Goal: Navigation & Orientation: Find specific page/section

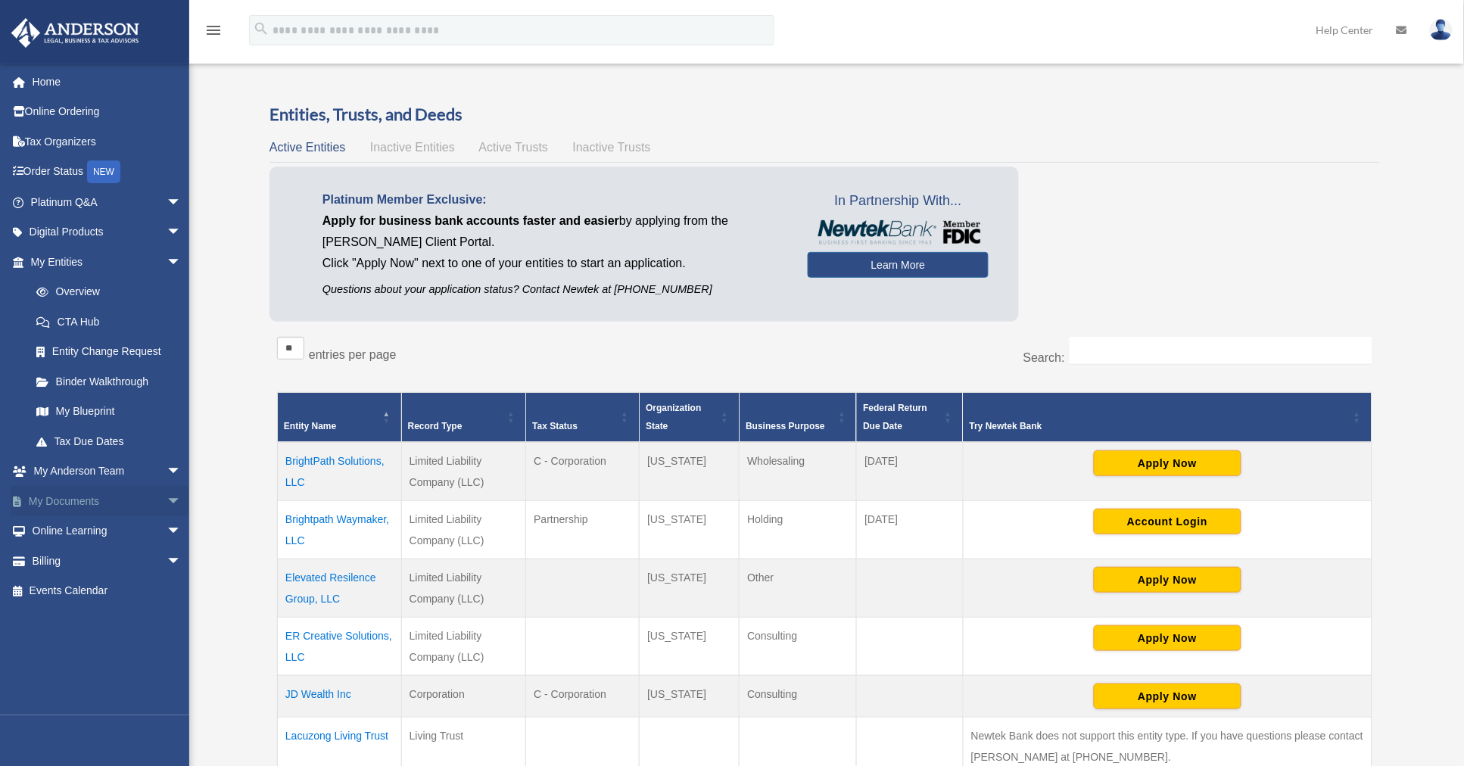
click at [167, 500] on span "arrow_drop_down" at bounding box center [182, 501] width 30 height 31
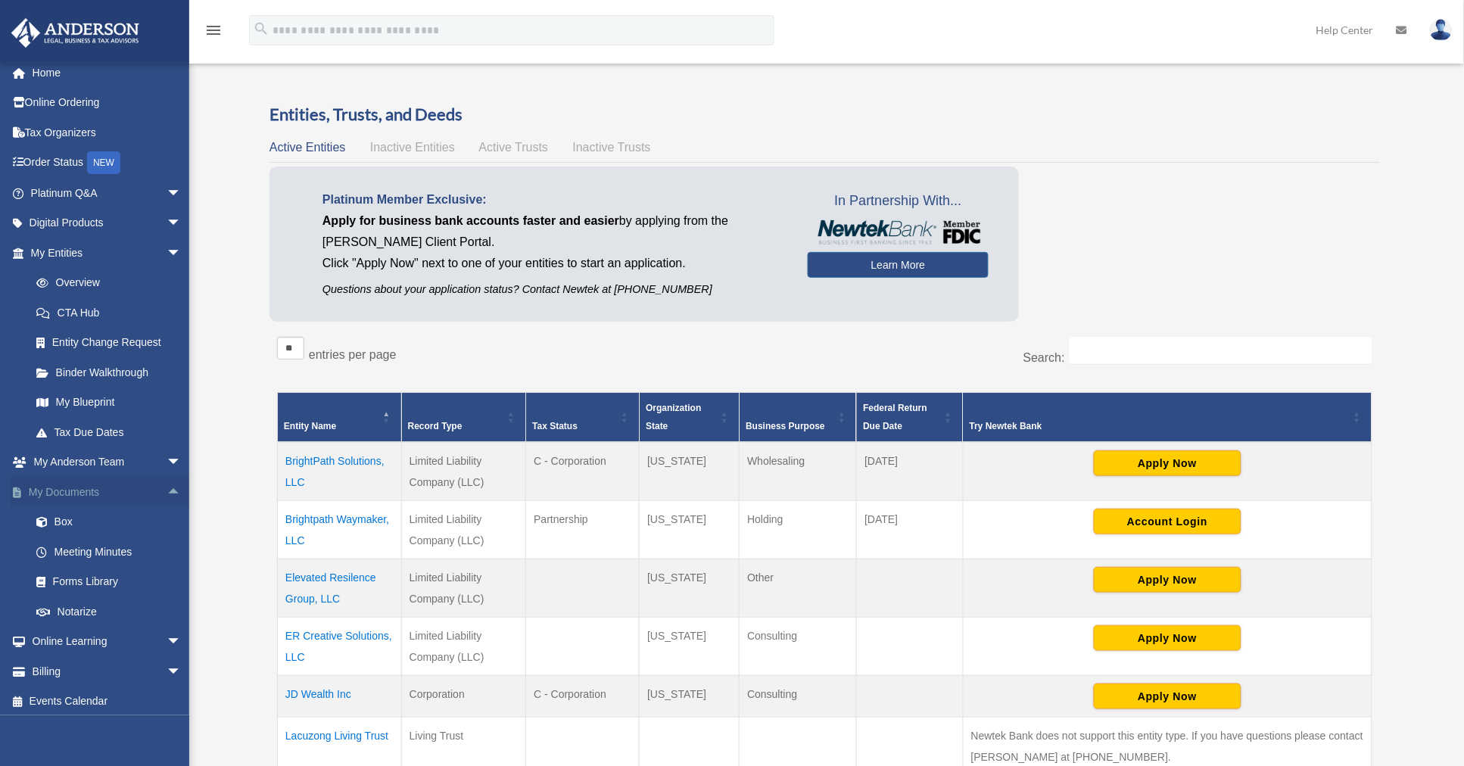
scroll to position [12, 0]
click at [73, 249] on link "My Entities arrow_drop_down" at bounding box center [108, 250] width 194 height 30
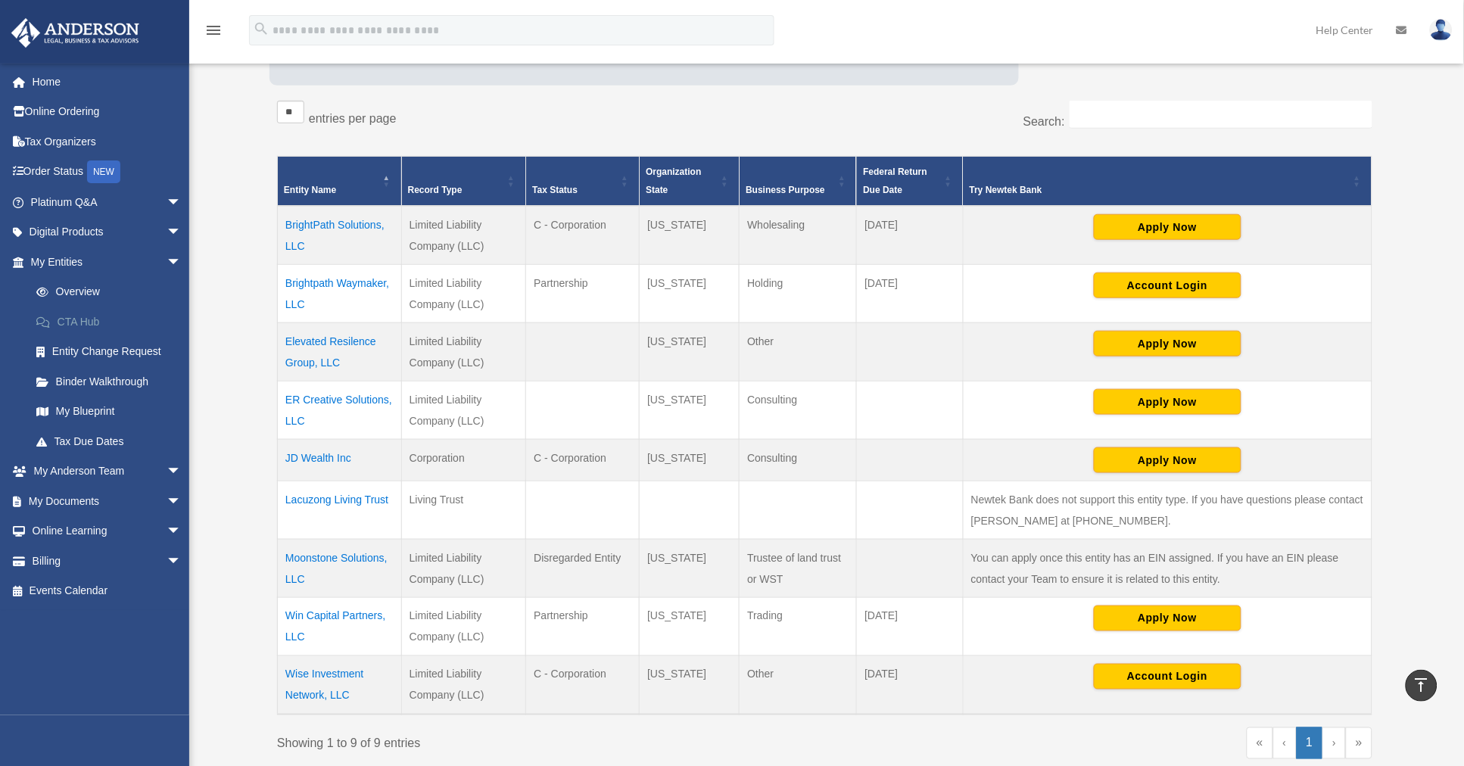
scroll to position [201, 0]
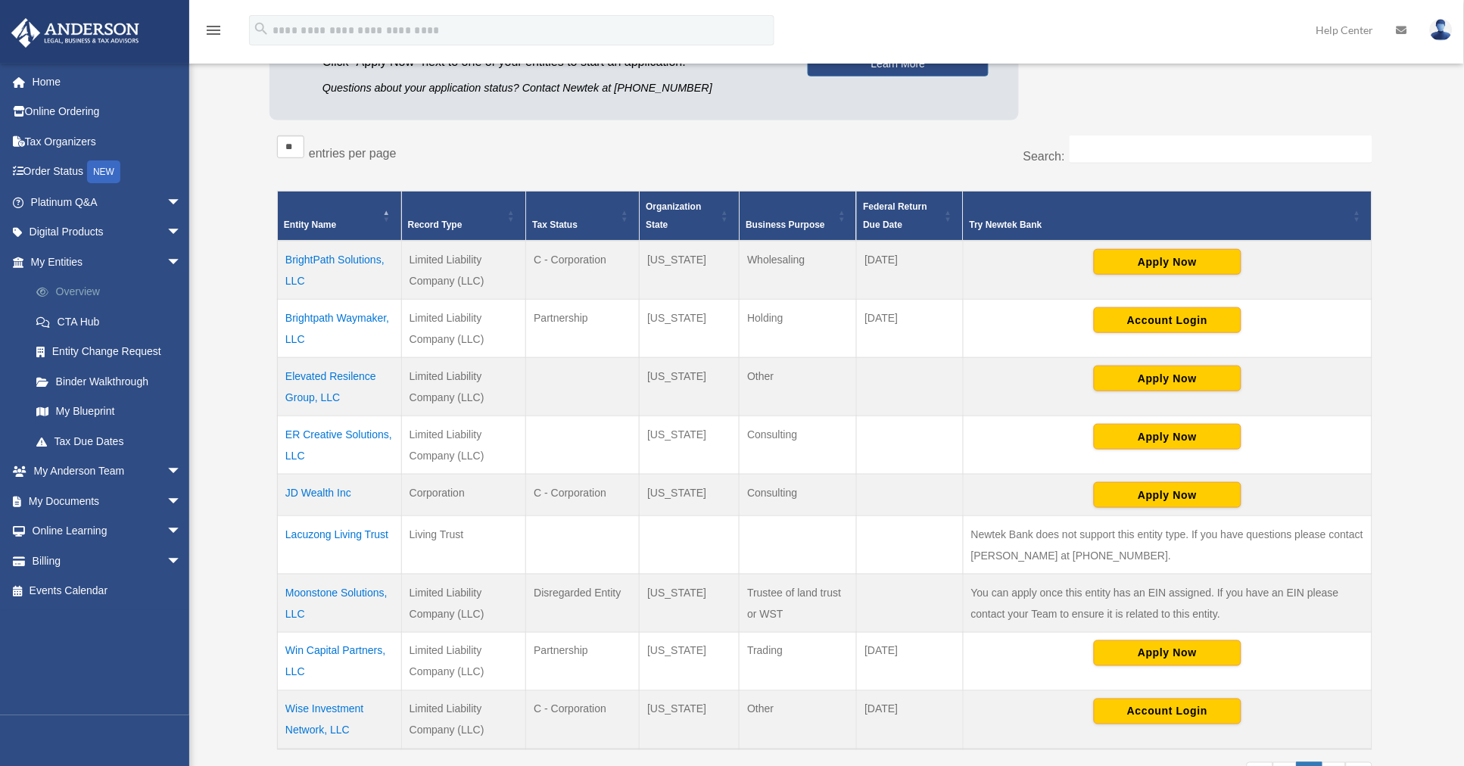
click at [70, 285] on link "Overview" at bounding box center [112, 292] width 183 height 30
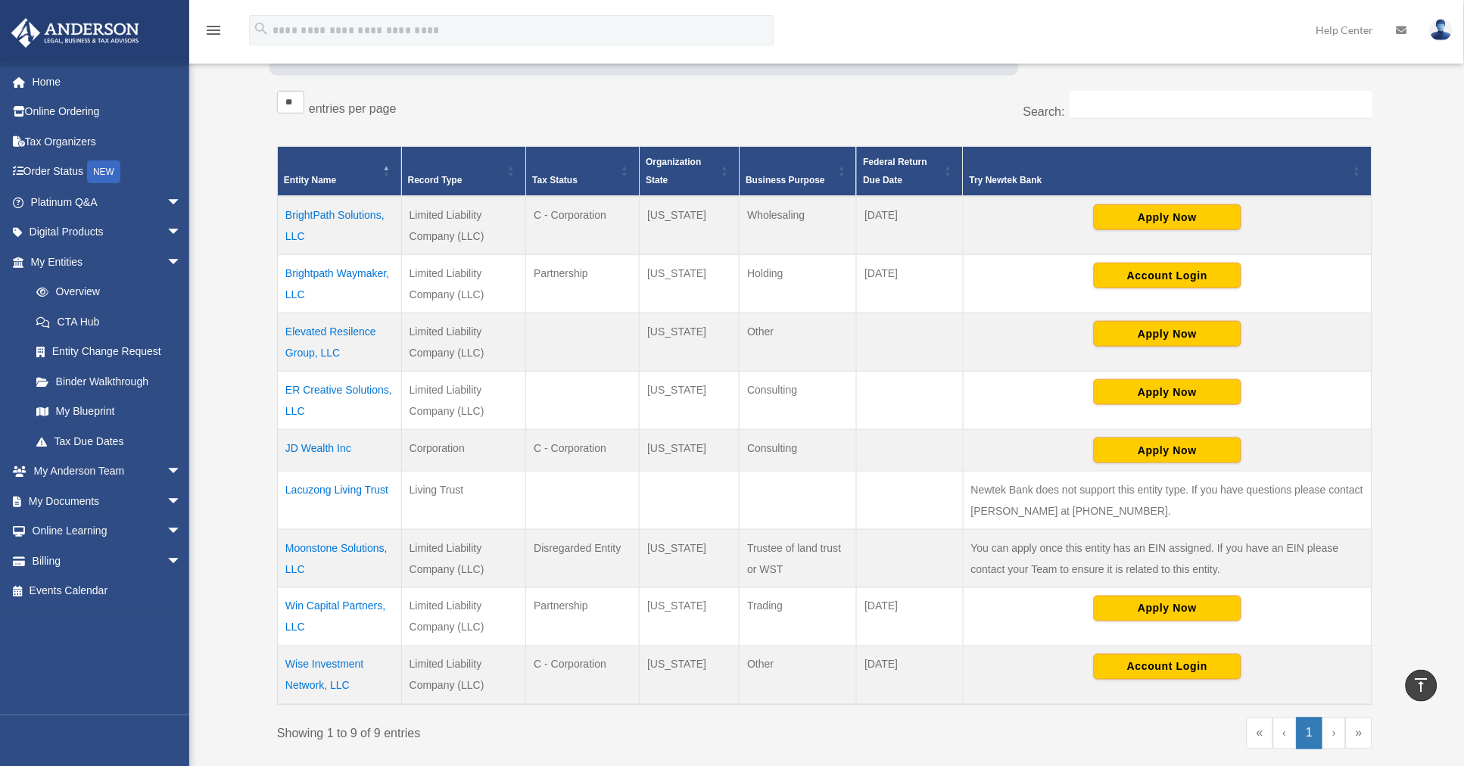
scroll to position [201, 0]
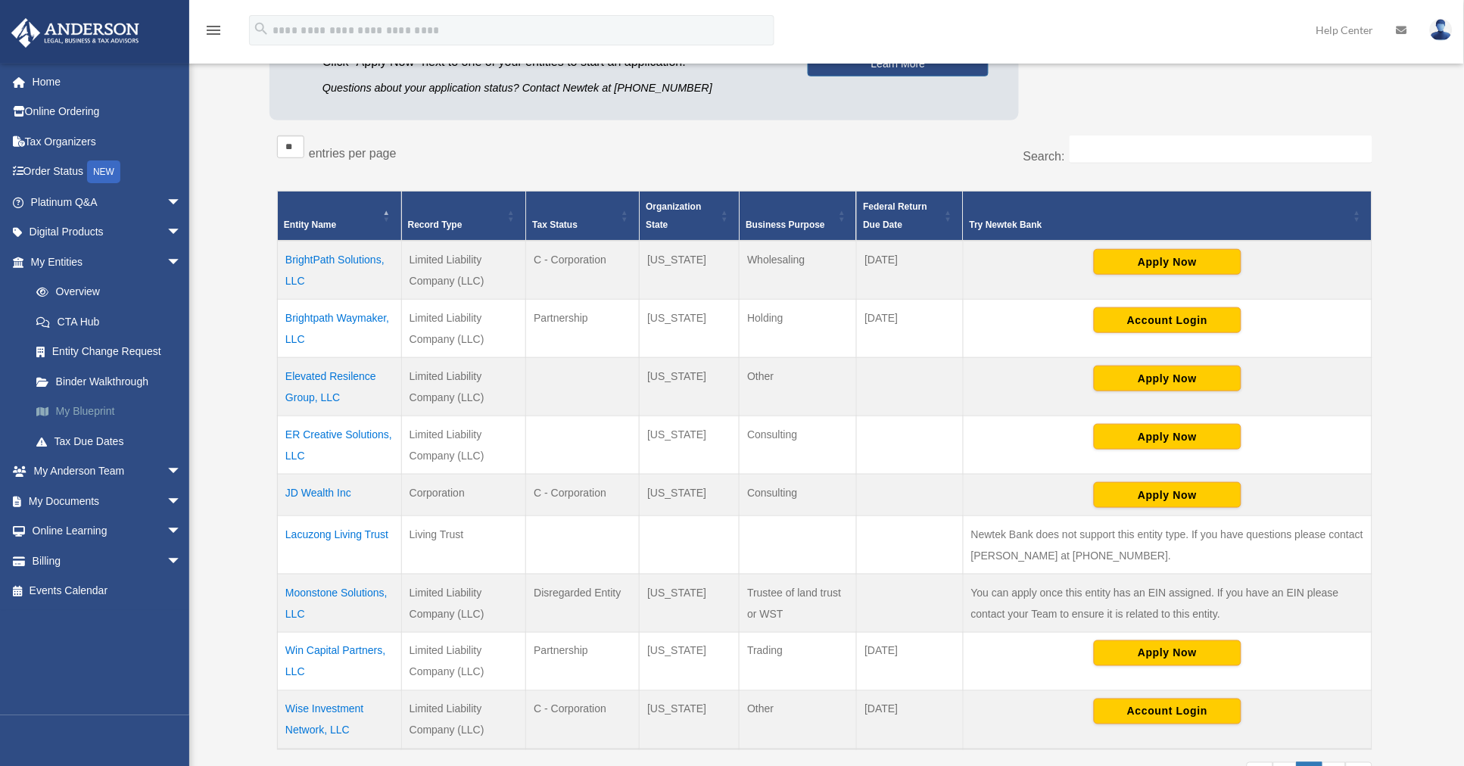
click at [89, 414] on link "My Blueprint" at bounding box center [112, 412] width 183 height 30
